Goal: Information Seeking & Learning: Learn about a topic

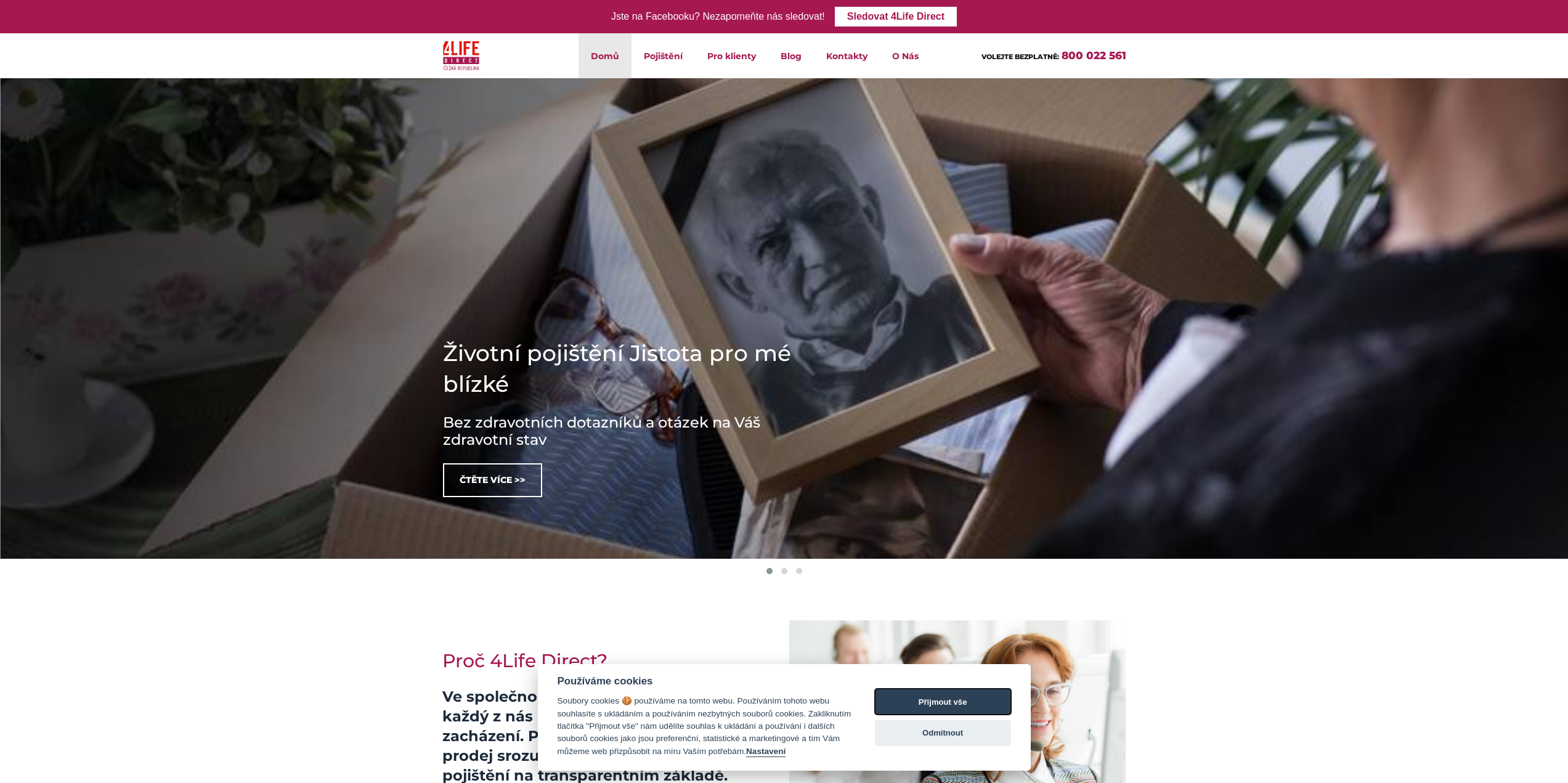
drag, startPoint x: 924, startPoint y: 698, endPoint x: 912, endPoint y: 648, distance: 51.4
click at [926, 695] on button "Přijmout vše" at bounding box center [942, 702] width 136 height 25
checkbox input "true"
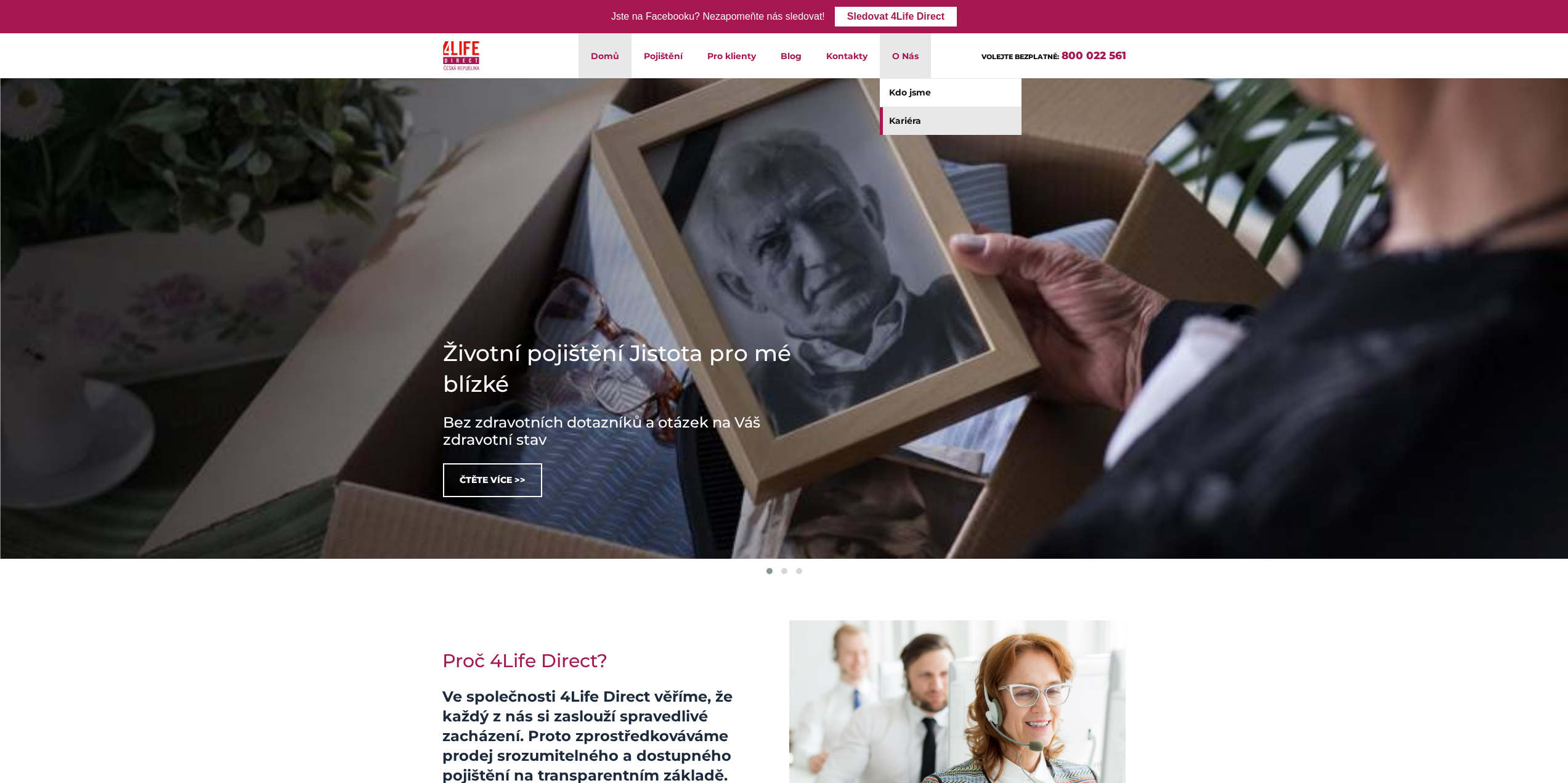
click at [907, 119] on link "Kariéra" at bounding box center [951, 121] width 142 height 27
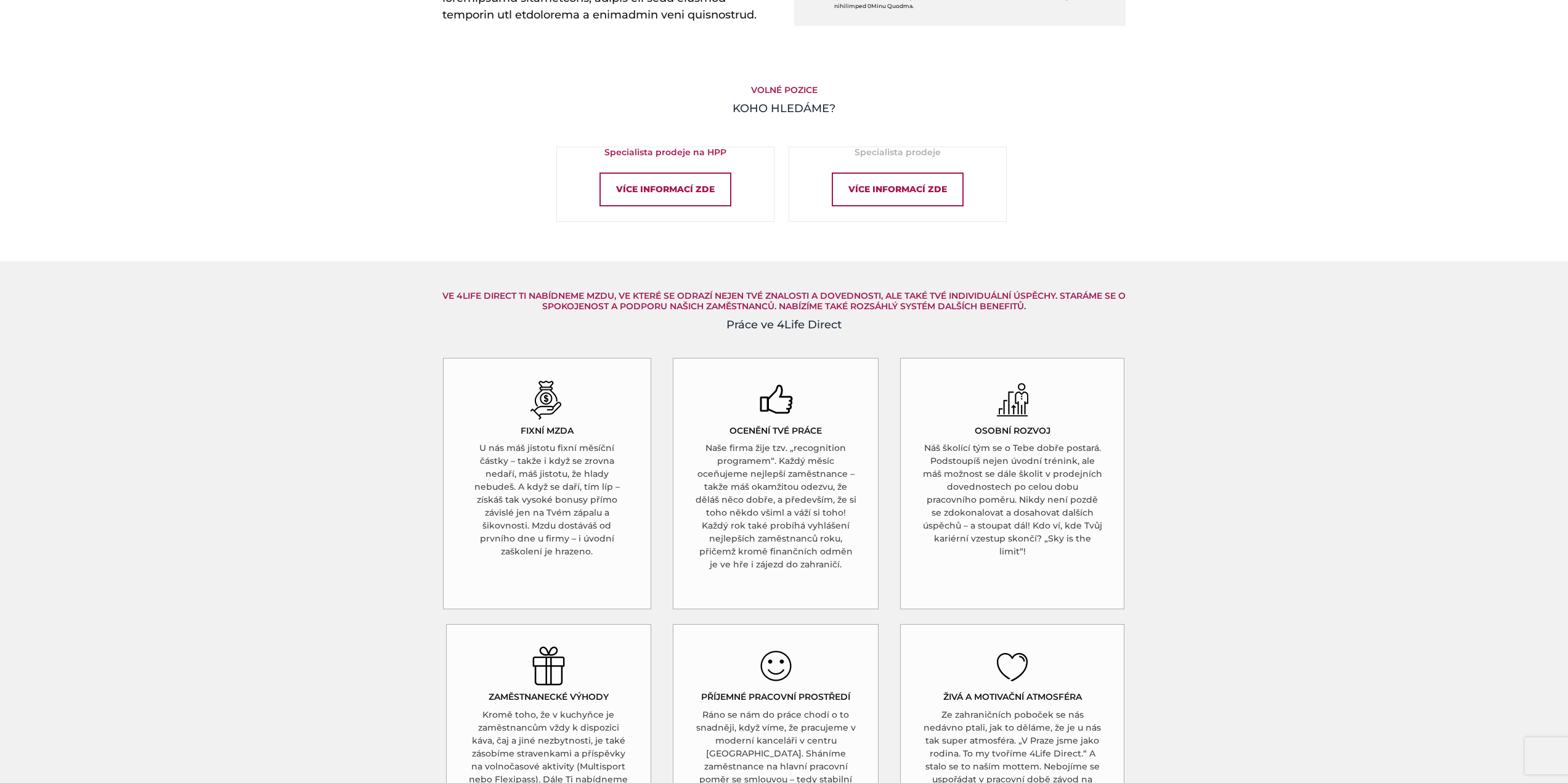
scroll to position [739, 0]
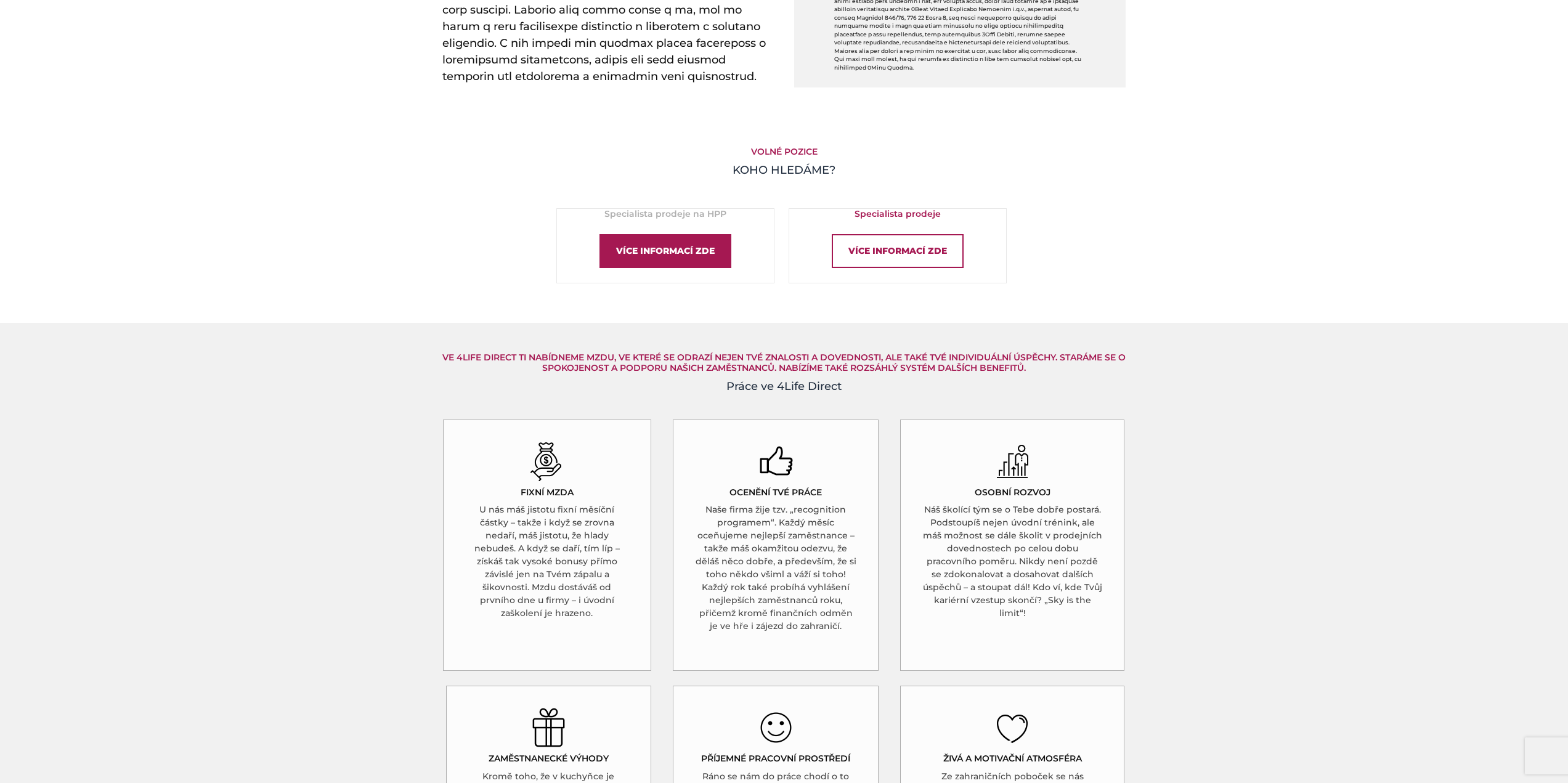
click at [682, 255] on div "Více informací zde" at bounding box center [665, 251] width 131 height 34
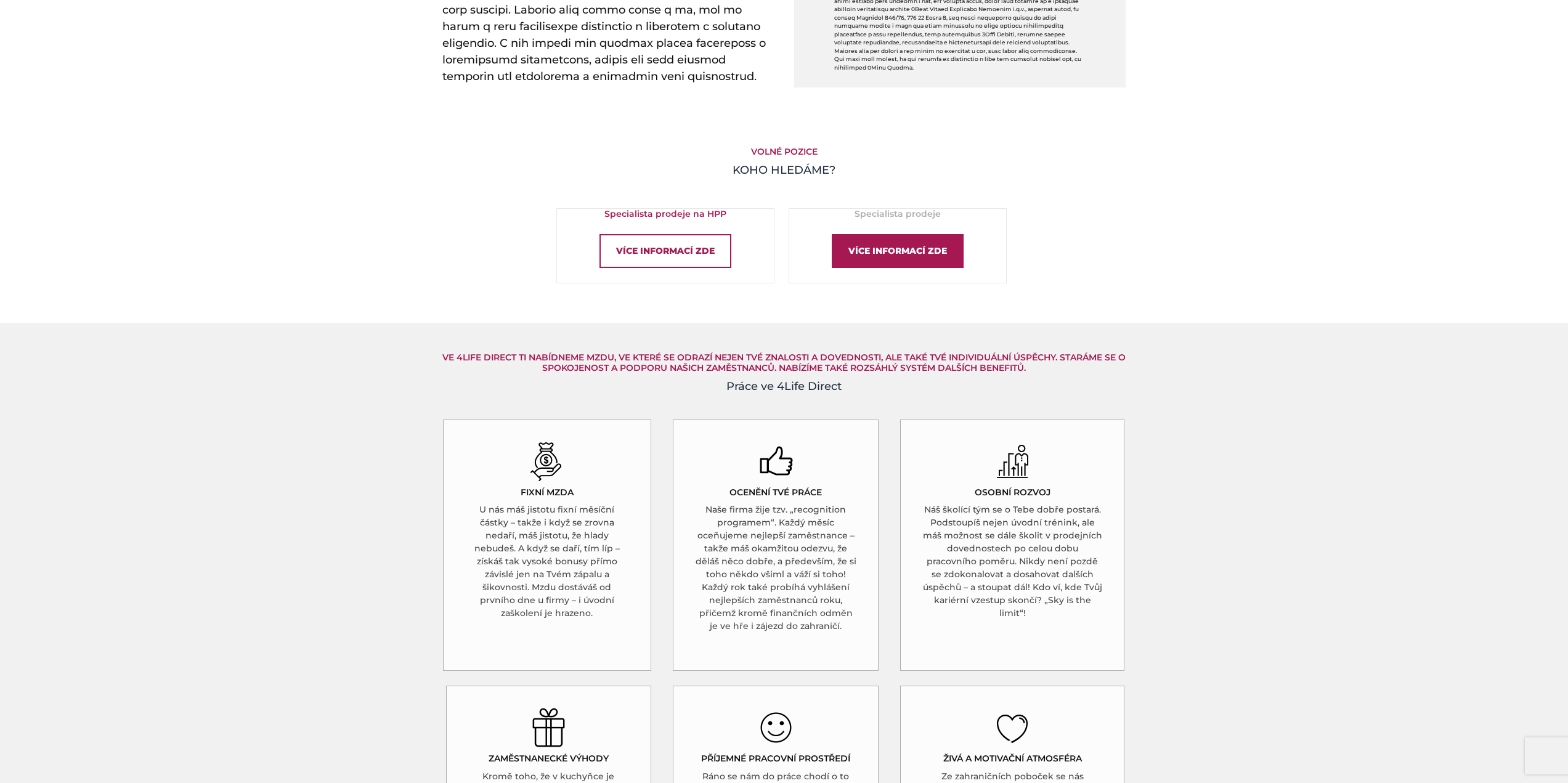
click at [905, 259] on div "Více informací zde" at bounding box center [897, 251] width 131 height 34
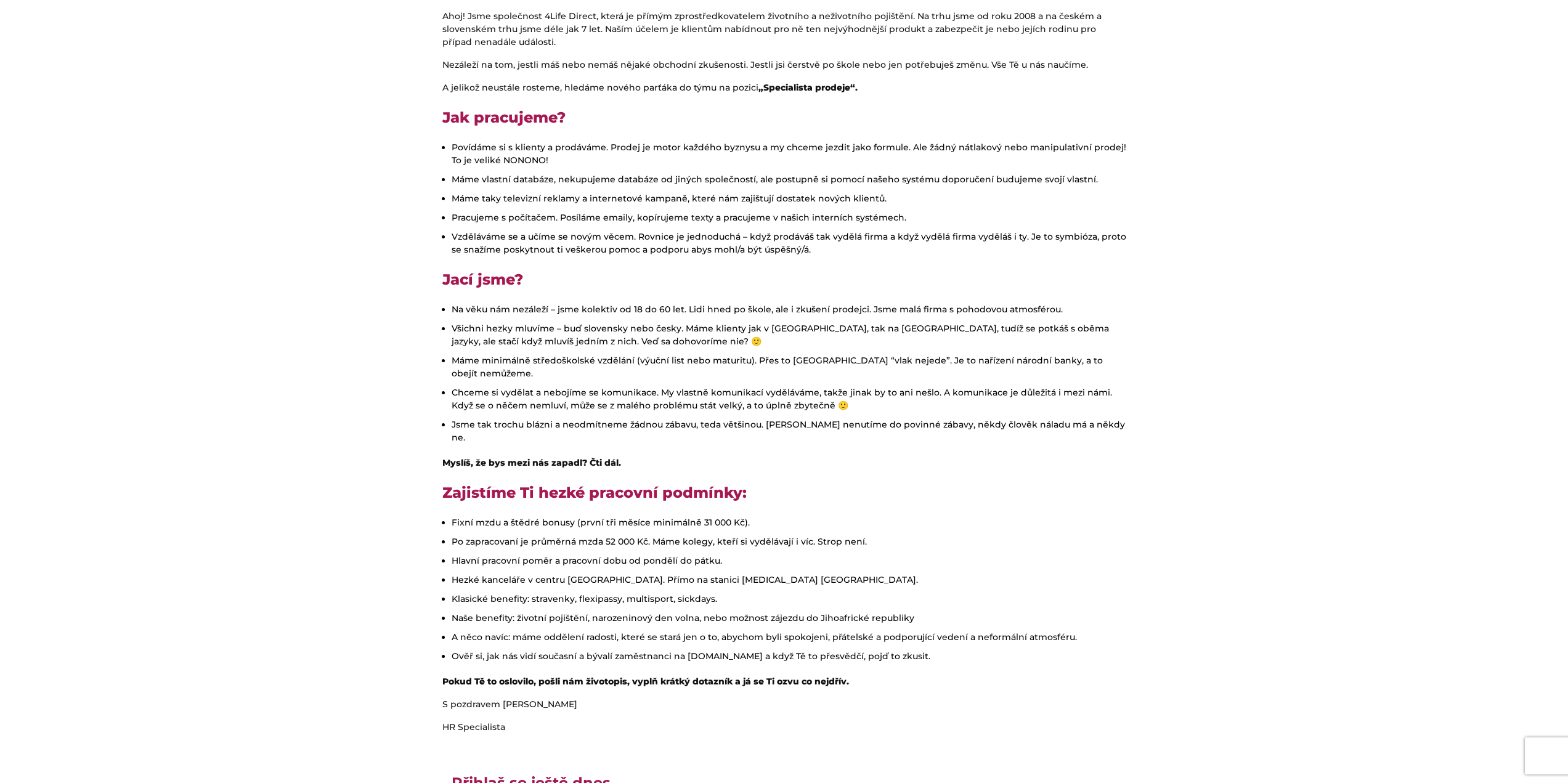
scroll to position [308, 0]
